Goal: Transaction & Acquisition: Purchase product/service

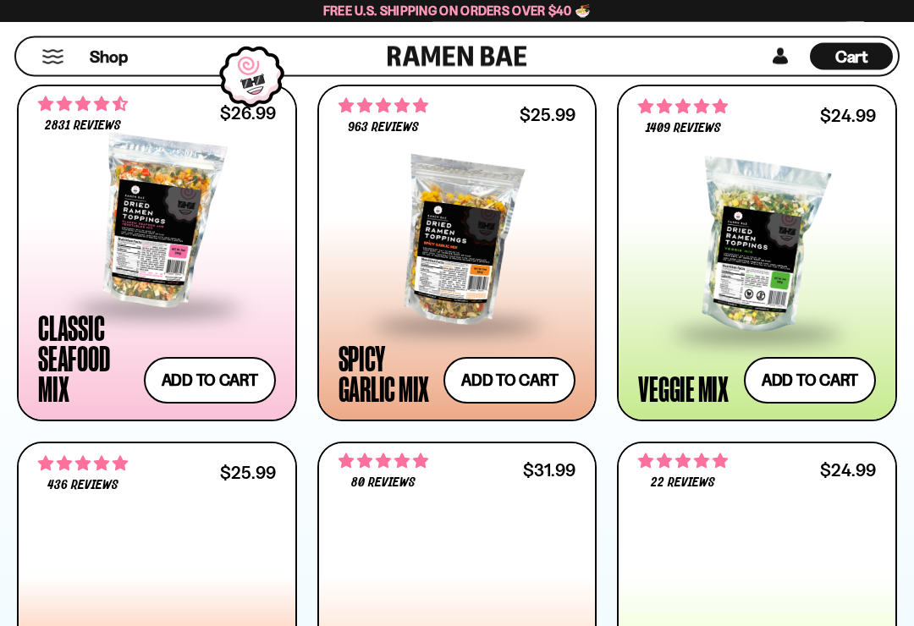
scroll to position [972, 0]
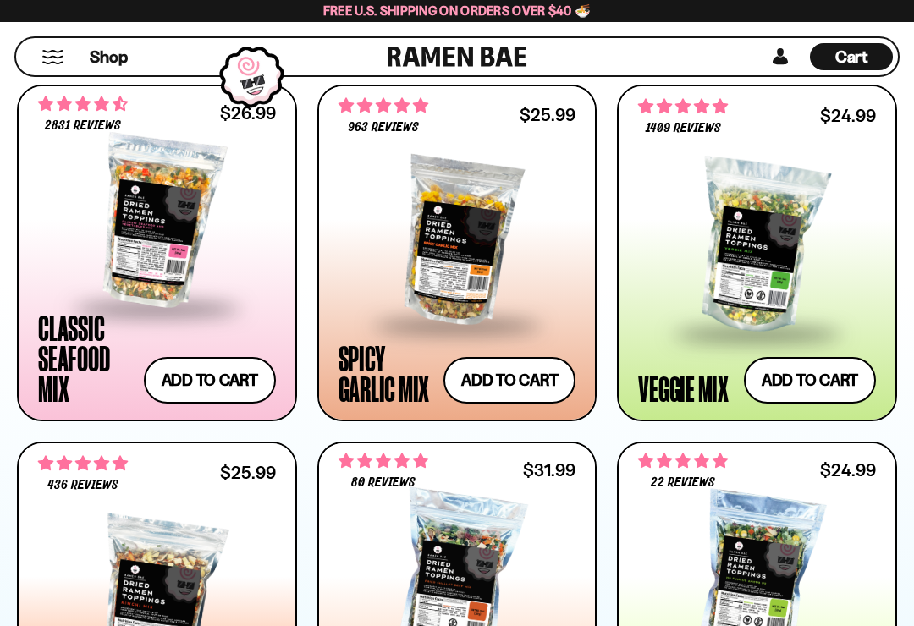
click at [207, 383] on button "Add to cart Add ― Regular price $26.99 Regular price Sale price $26.99 Unit pri…" at bounding box center [210, 380] width 132 height 47
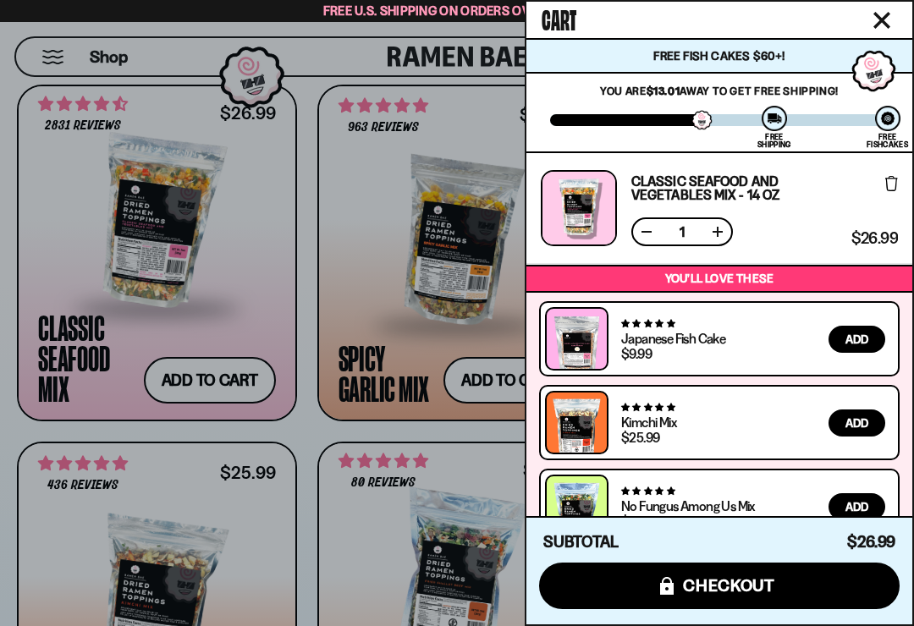
click at [779, 607] on button "icons8-lock checkout" at bounding box center [719, 586] width 360 height 47
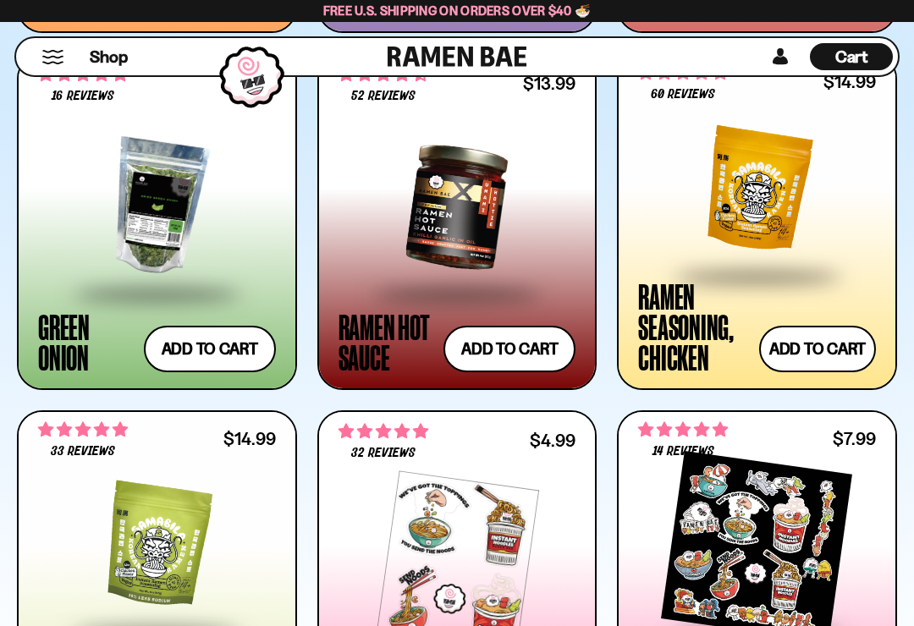
scroll to position [4208, 0]
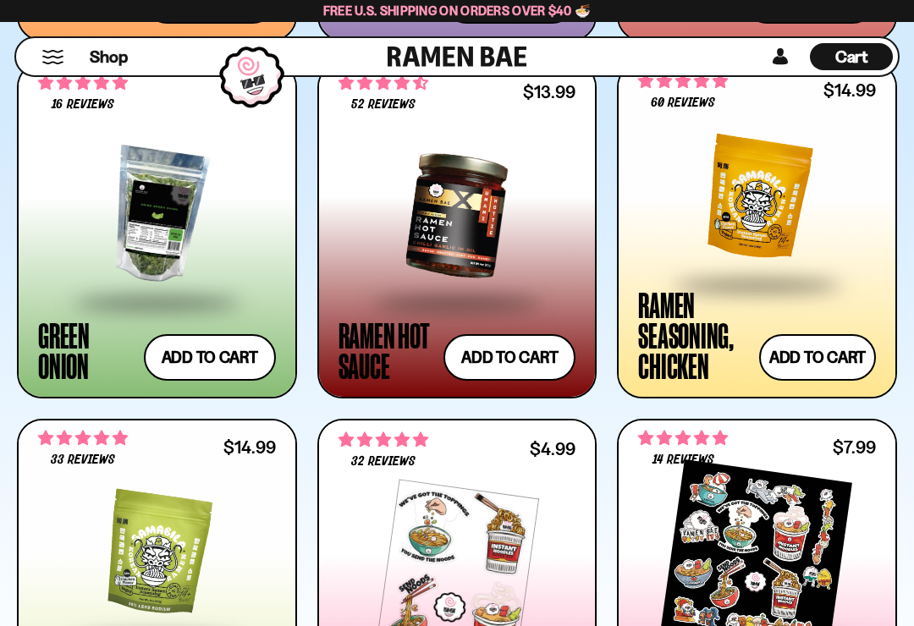
click at [48, 51] on button "Mobile Menu Trigger" at bounding box center [52, 57] width 23 height 14
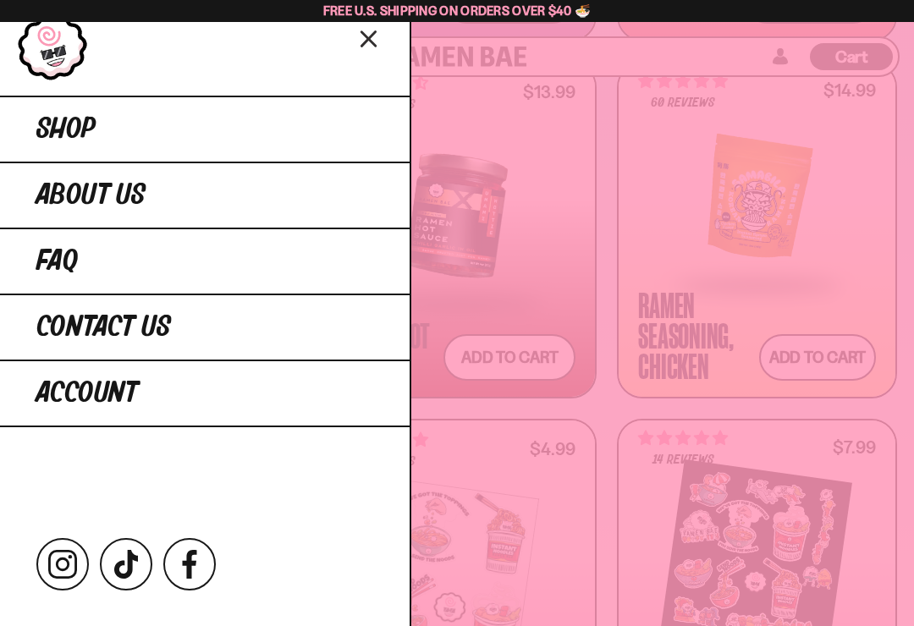
click at [248, 122] on link "Shop" at bounding box center [204, 129] width 409 height 66
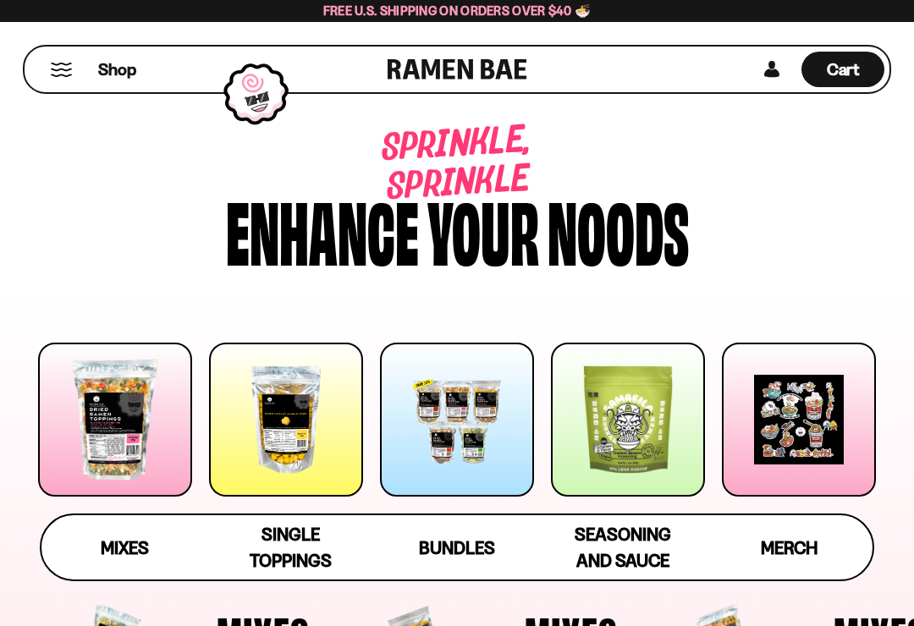
click at [290, 416] on div at bounding box center [286, 420] width 154 height 154
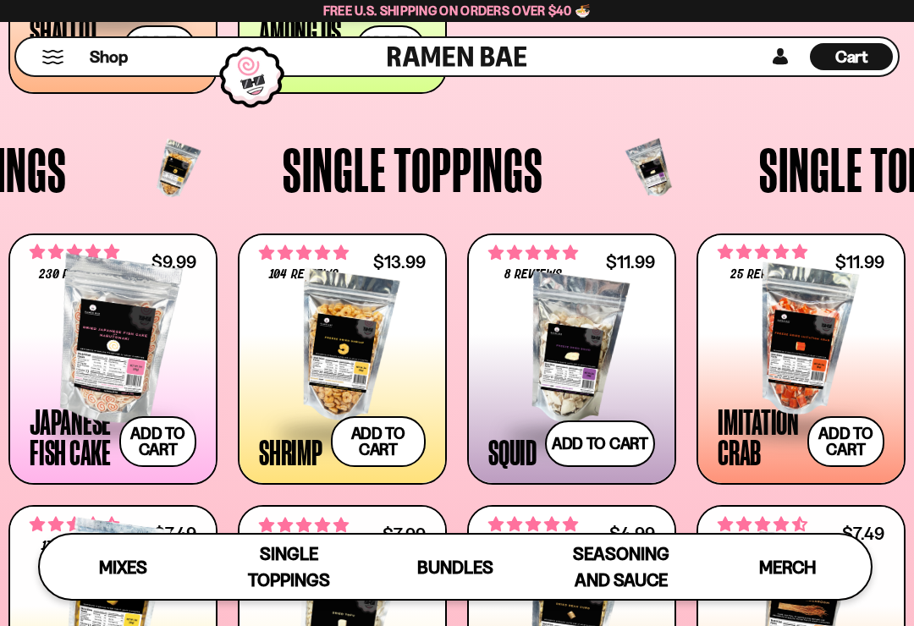
scroll to position [1112, 0]
click at [354, 342] on div at bounding box center [342, 347] width 167 height 169
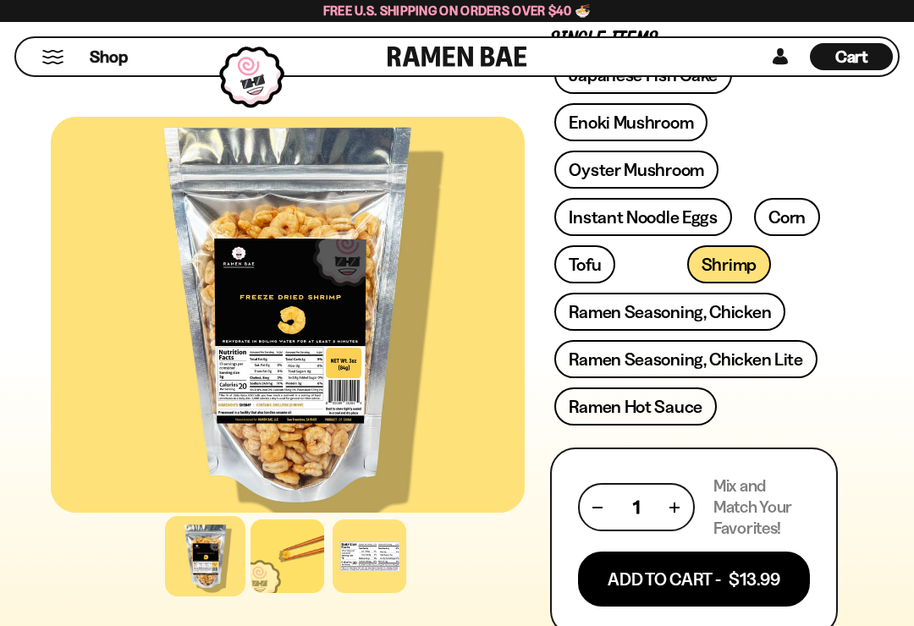
scroll to position [808, 0]
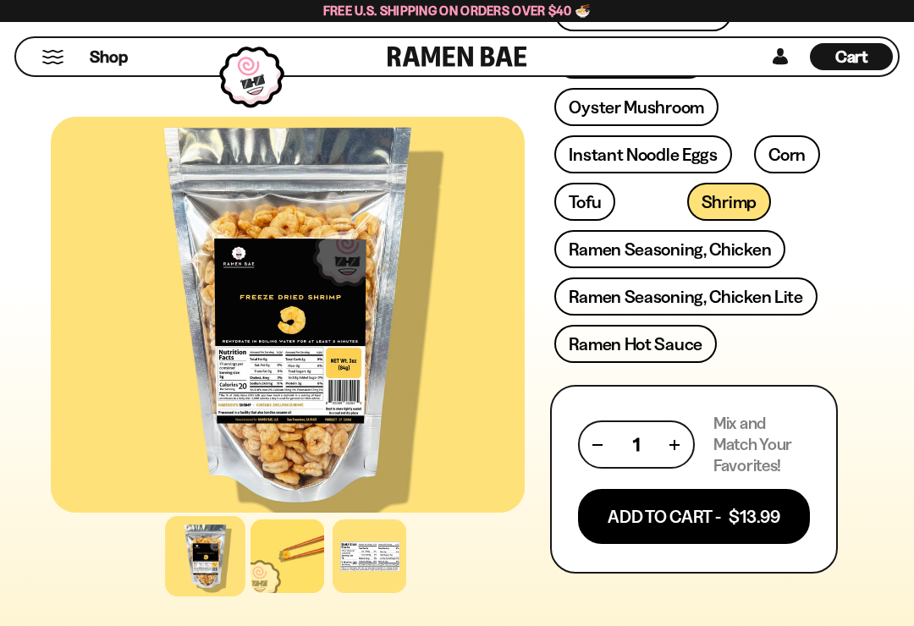
click at [770, 526] on button "Add To Cart - $13.99" at bounding box center [694, 516] width 232 height 55
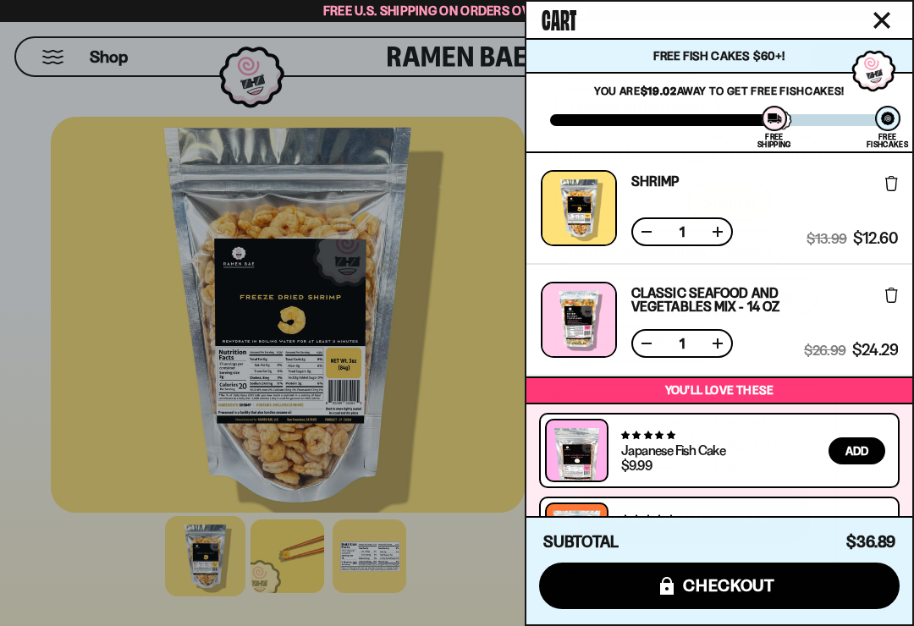
click at [244, 557] on div at bounding box center [457, 313] width 914 height 626
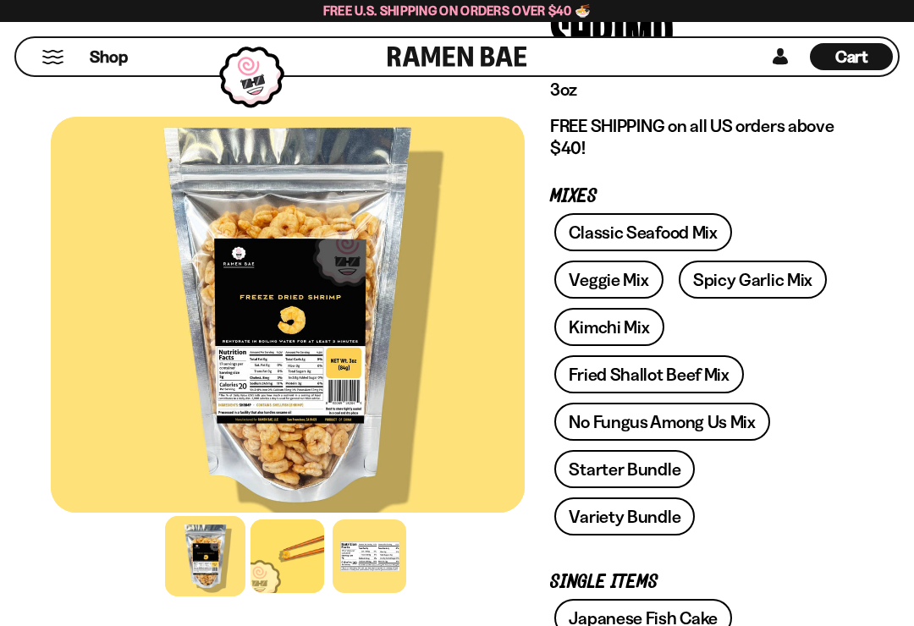
scroll to position [0, 0]
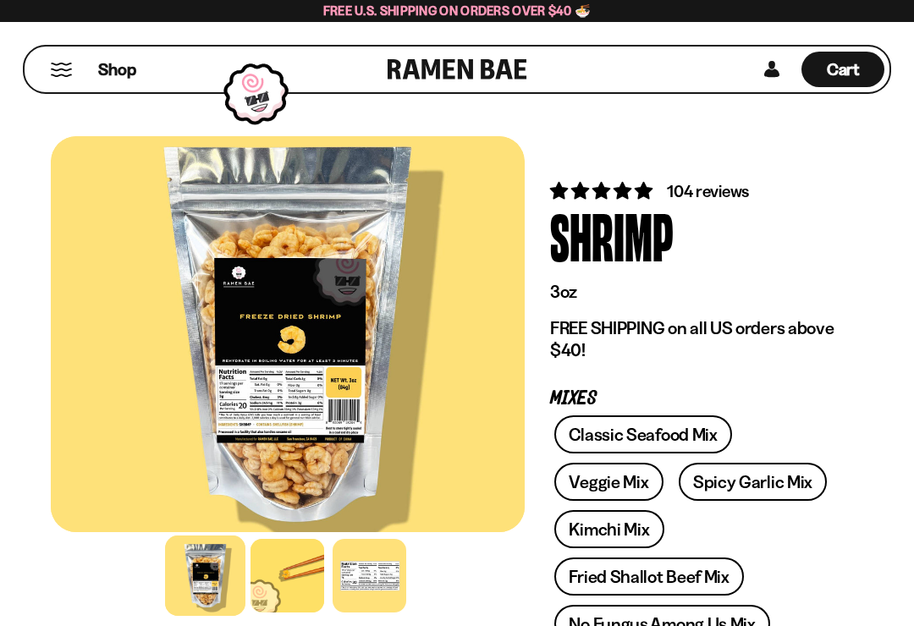
click at [843, 77] on span "Cart" at bounding box center [843, 69] width 33 height 20
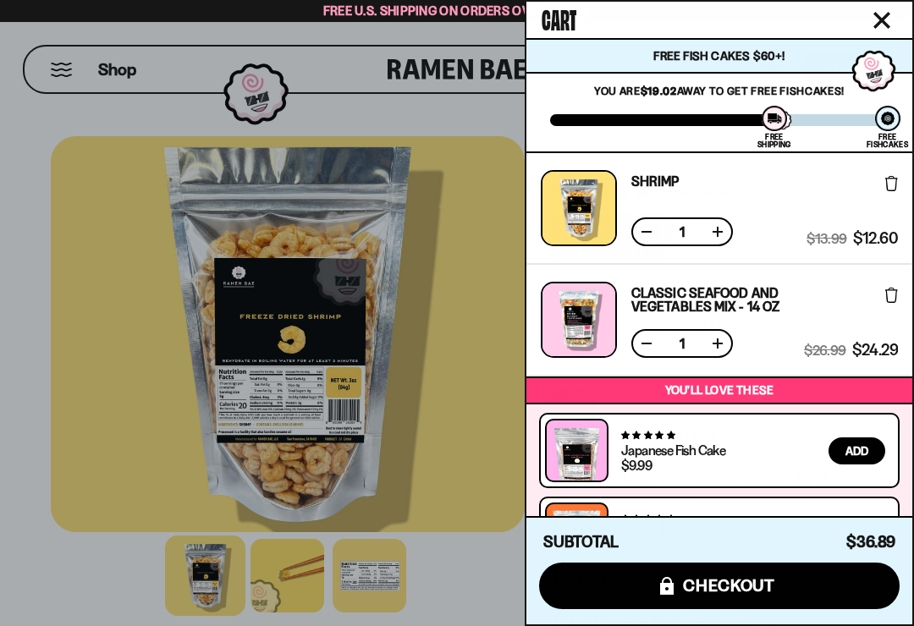
click at [843, 571] on button "icons8-lock checkout" at bounding box center [719, 586] width 360 height 47
